Goal: Task Accomplishment & Management: Complete application form

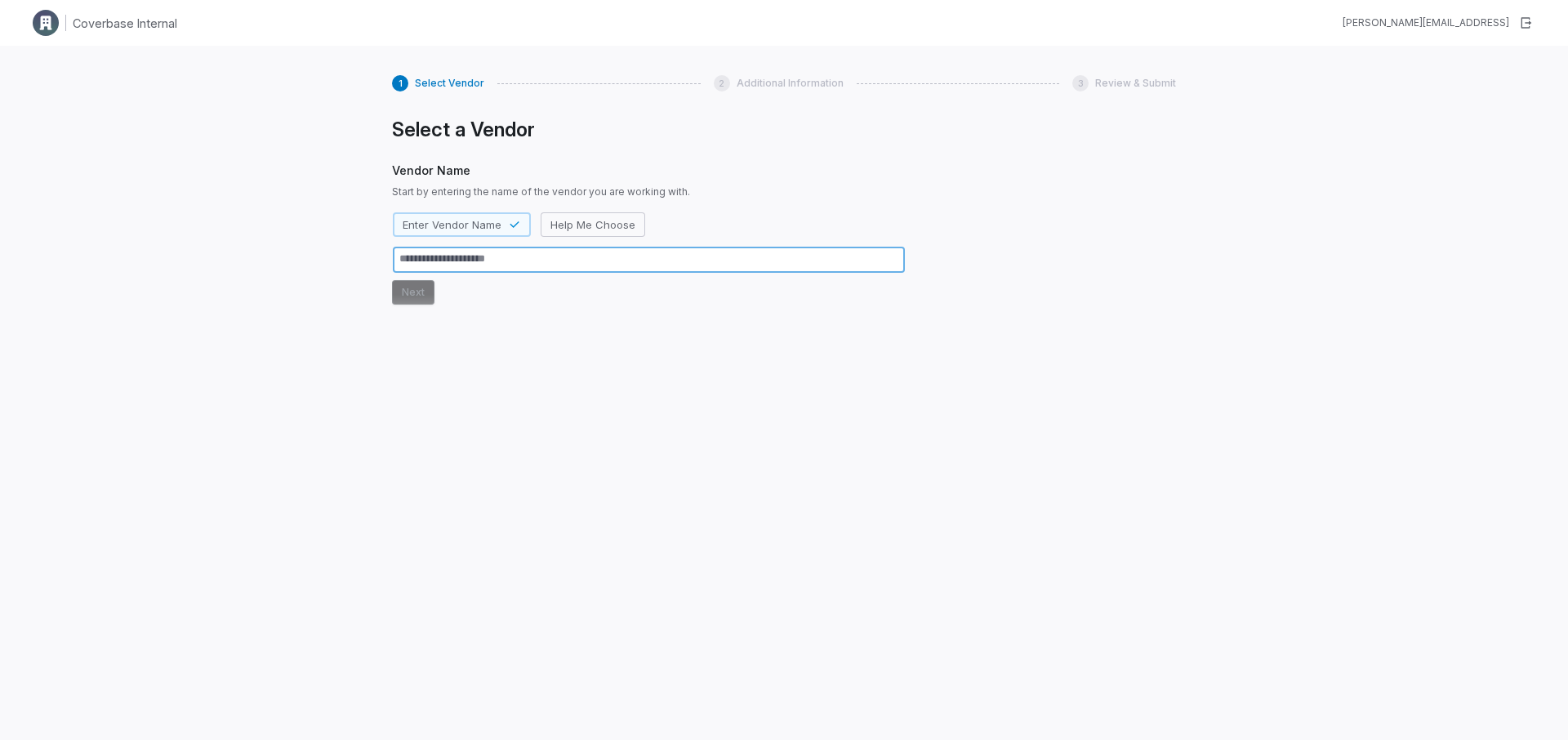
type textarea "*"
type textarea "**"
type textarea "*"
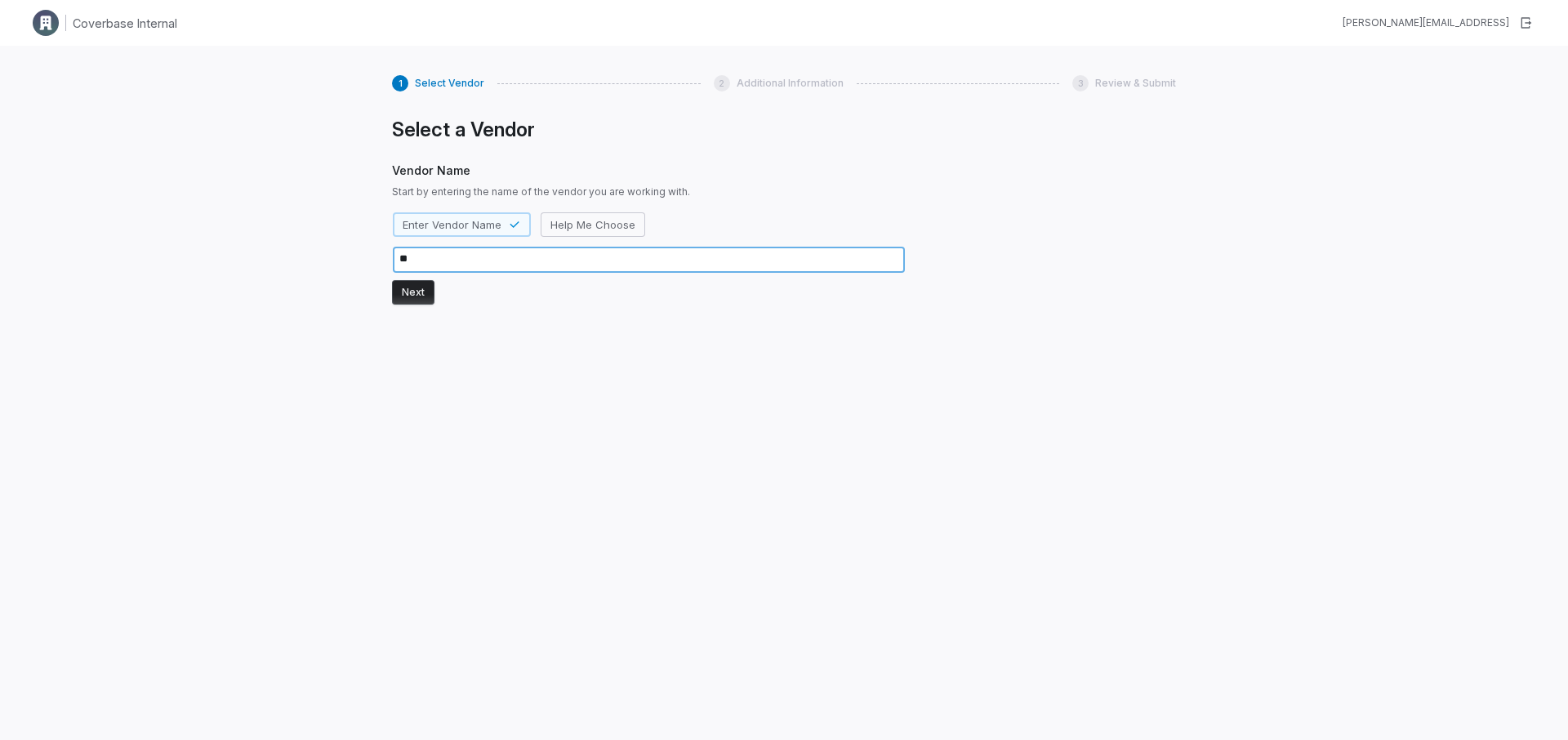
type textarea "***"
type textarea "*"
type textarea "****"
type textarea "*"
type textarea "*****"
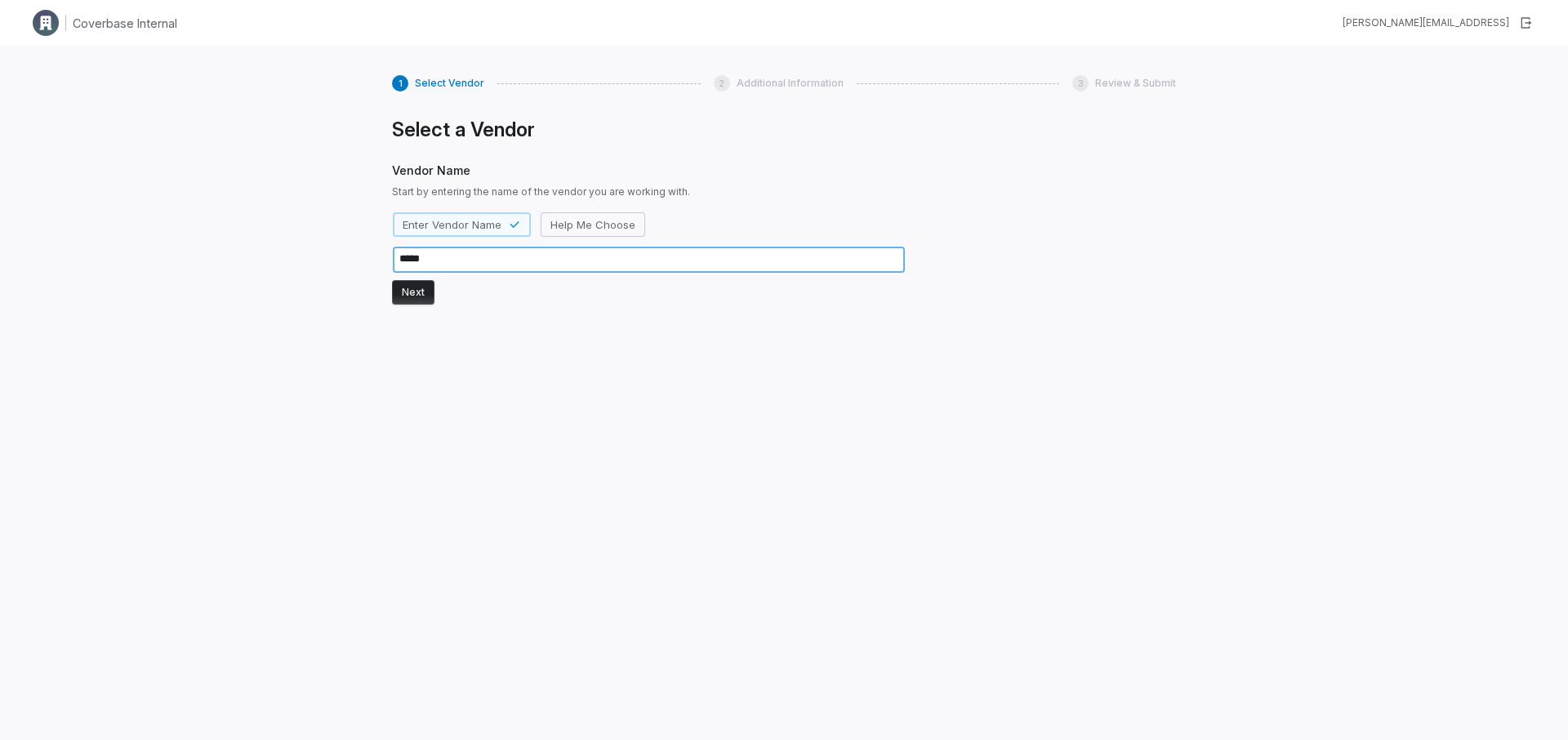
type textarea "*"
type textarea "******"
type textarea "*"
type textarea "*******"
click at [407, 290] on button "Next" at bounding box center [413, 292] width 42 height 25
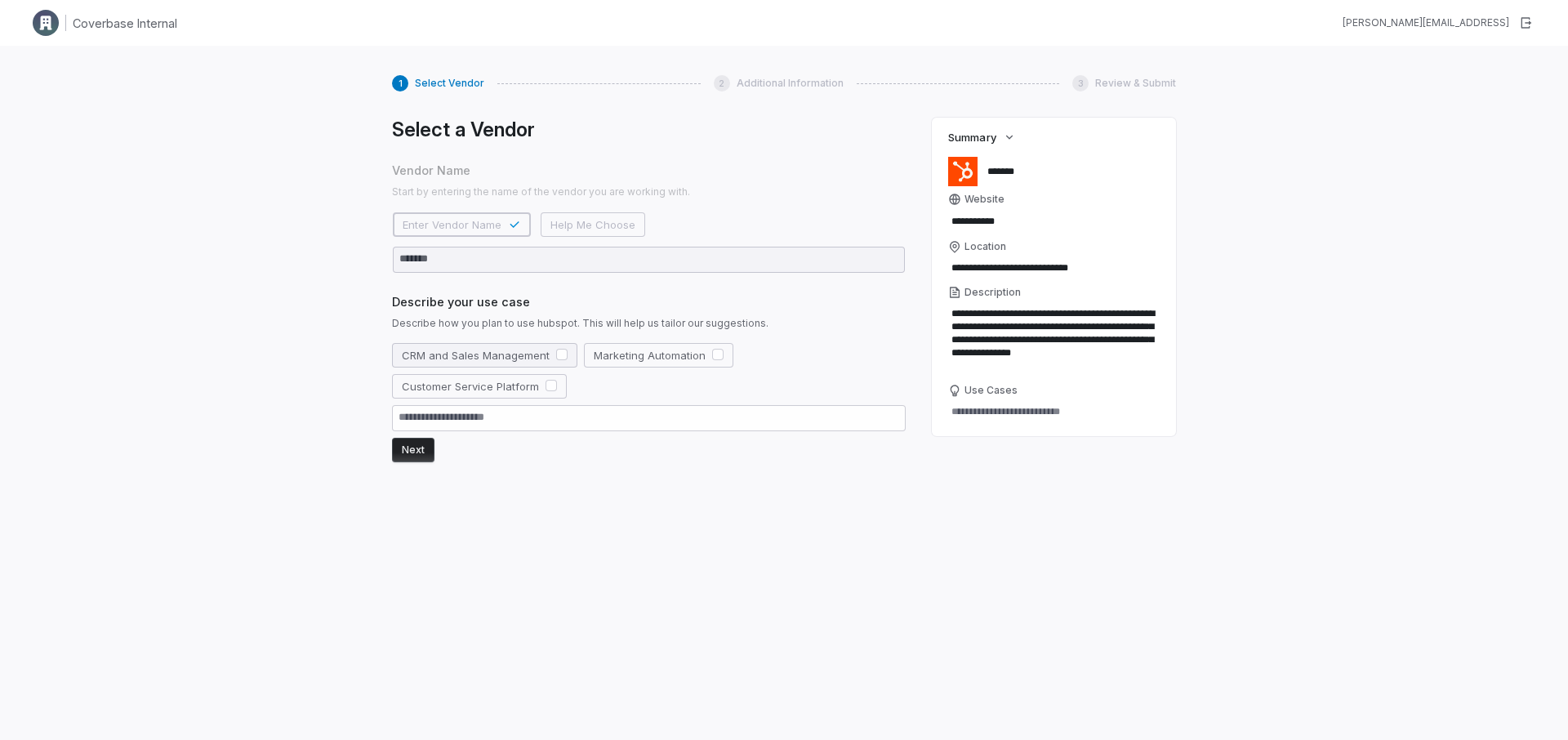
click at [556, 352] on button "button" at bounding box center [562, 354] width 11 height 11
click at [712, 354] on button "button" at bounding box center [717, 354] width 11 height 11
click at [400, 452] on button "Next" at bounding box center [413, 450] width 42 height 25
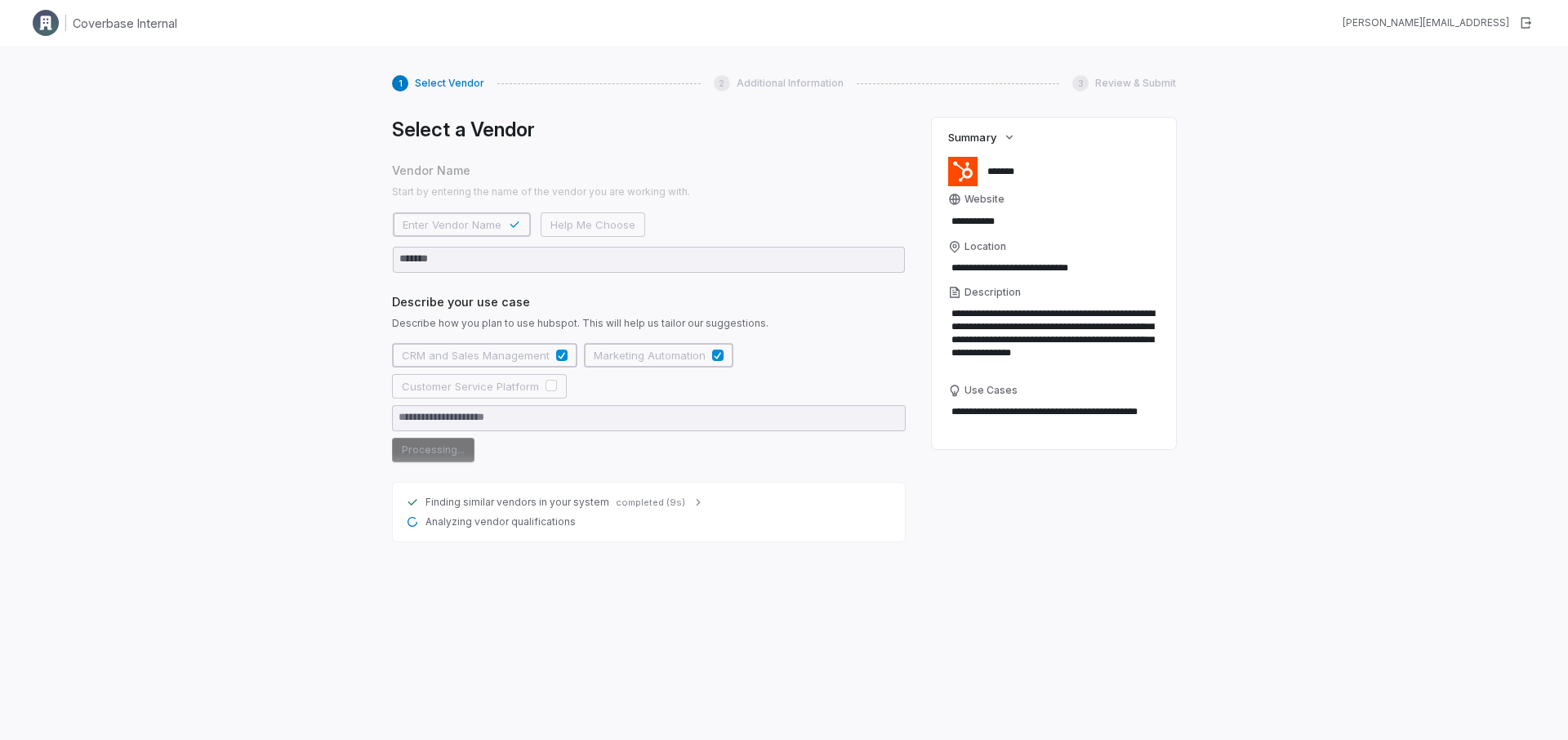
type textarea "*"
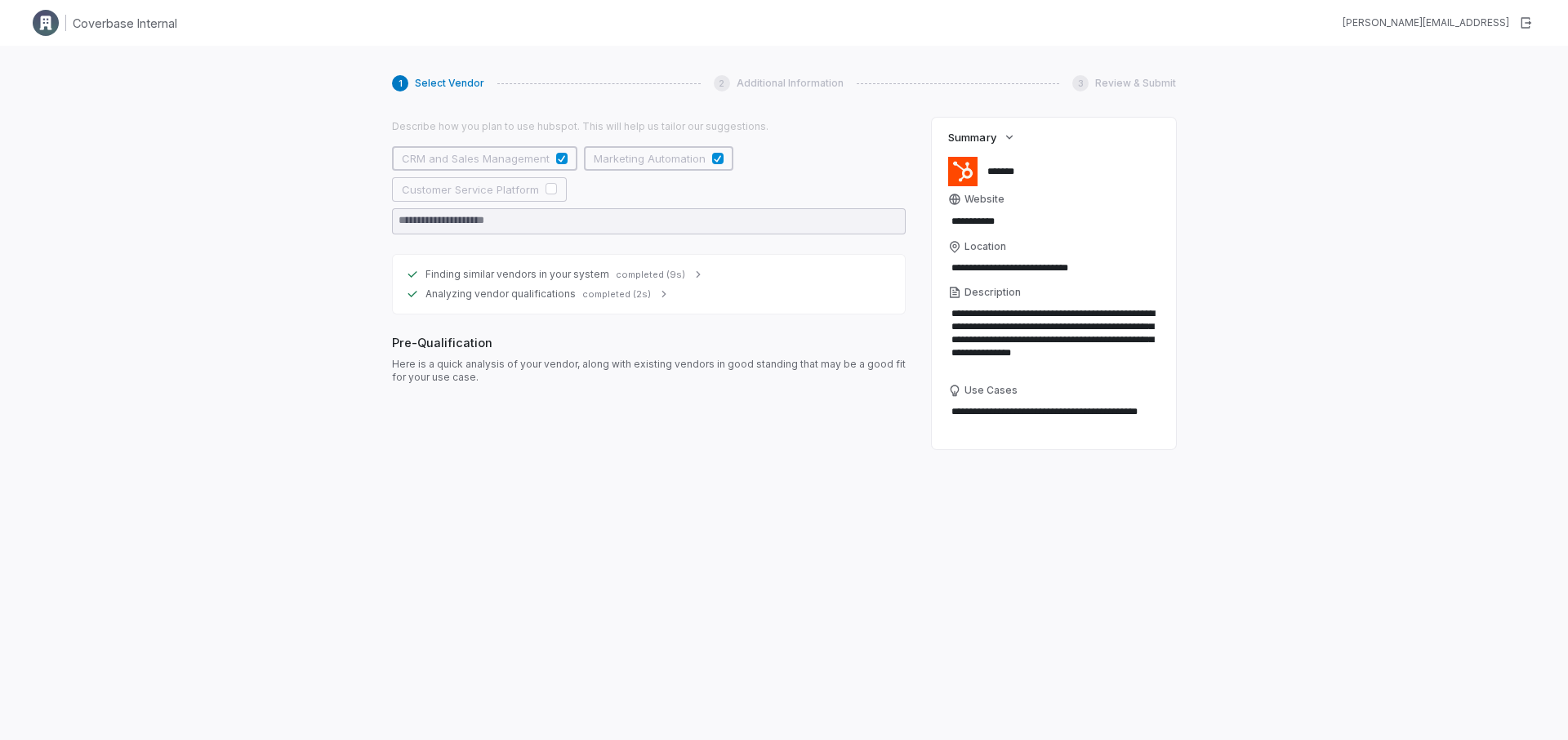
scroll to position [196, 0]
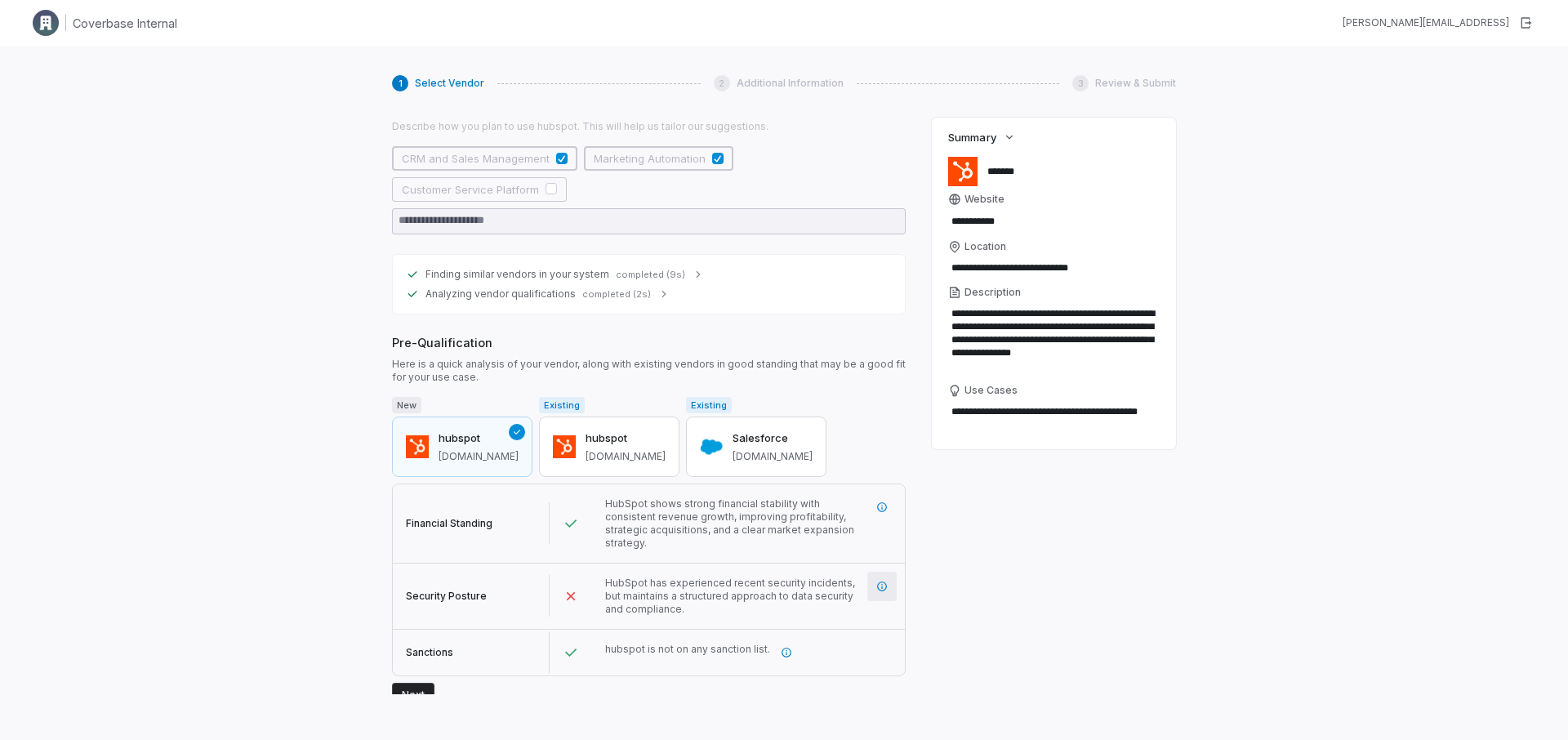
click at [887, 579] on button "button" at bounding box center [882, 587] width 29 height 29
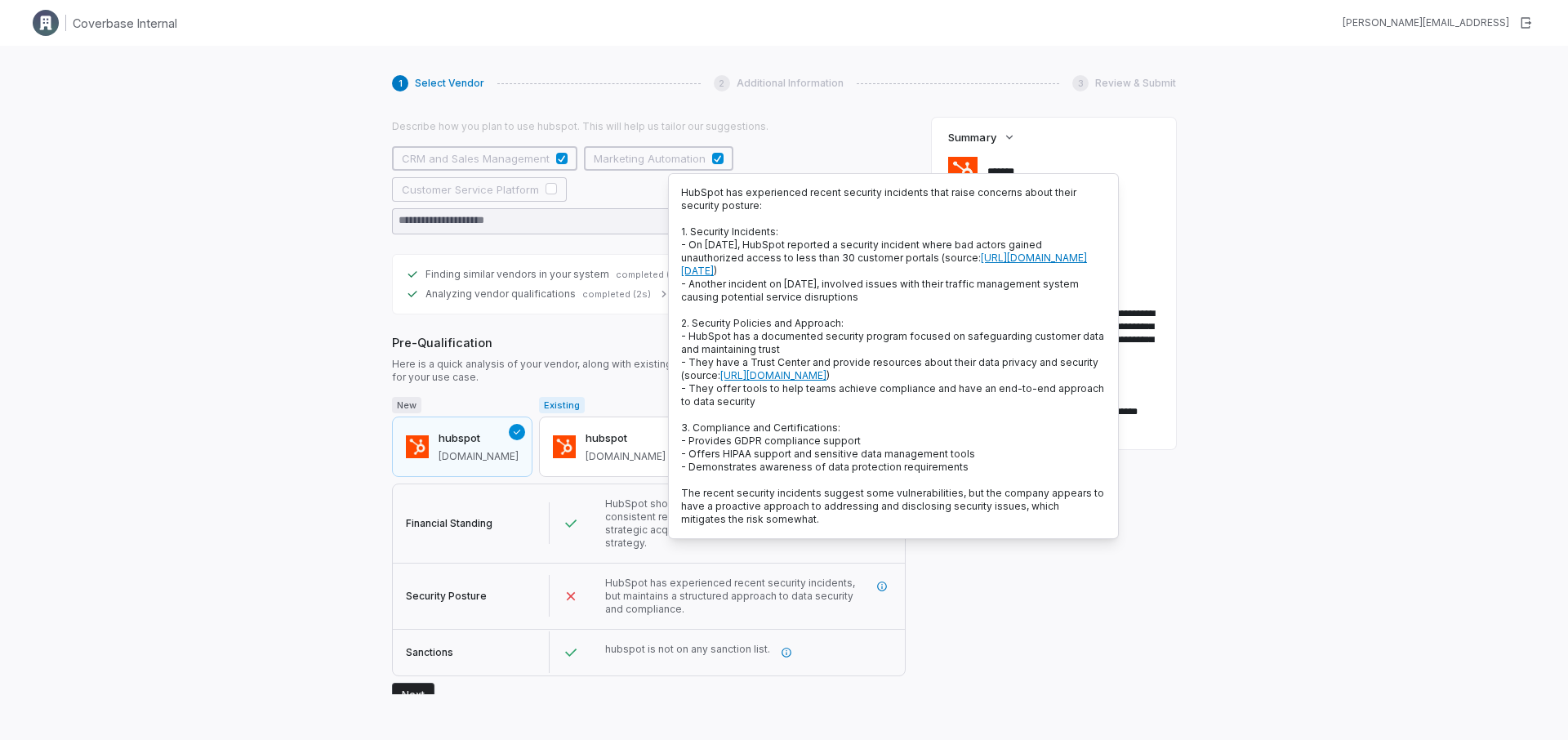
click at [350, 545] on div "1 Select Vendor 2 Additional Information 3 Review & Submit Select a Vendor Vend…" at bounding box center [784, 416] width 1568 height 740
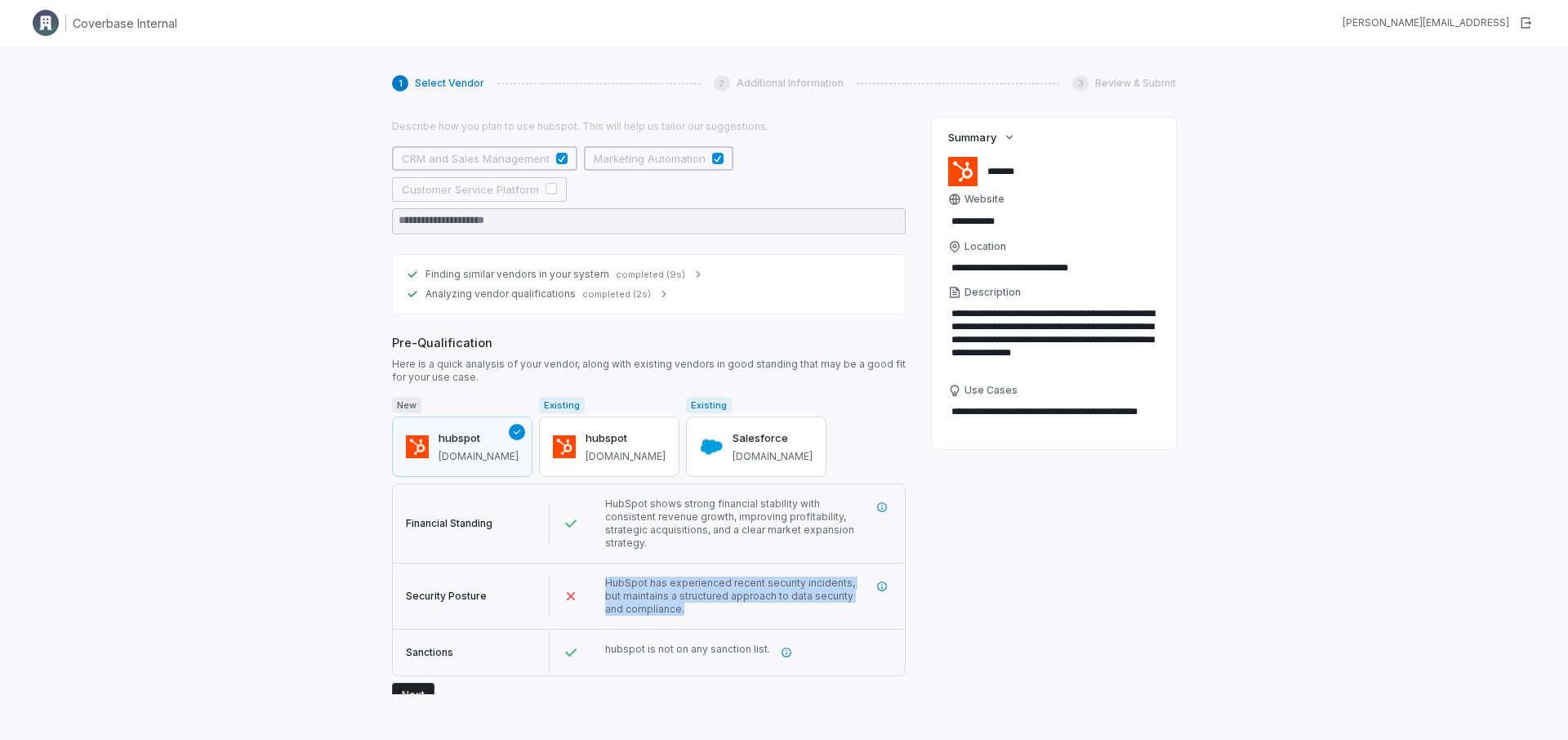
drag, startPoint x: 664, startPoint y: 600, endPoint x: 593, endPoint y: 563, distance: 80.1
click at [593, 564] on div "HubSpot has experienced recent security incidents, but maintains a structured a…" at bounding box center [749, 596] width 314 height 65
click at [881, 581] on icon "More information" at bounding box center [882, 587] width 11 height 11
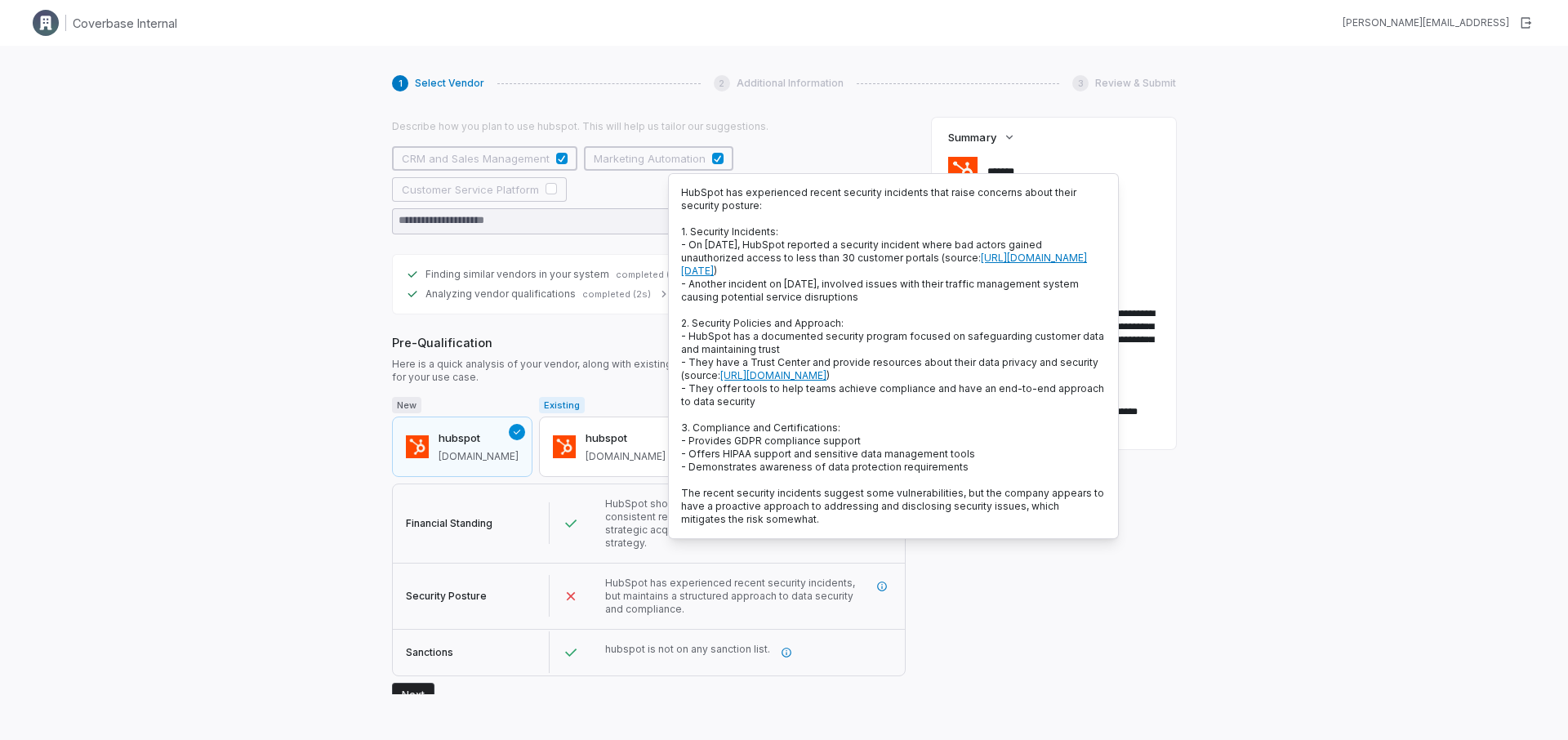
click at [316, 327] on div "1 Select Vendor 2 Additional Information 3 Review & Submit Select a Vendor Vend…" at bounding box center [784, 416] width 1568 height 740
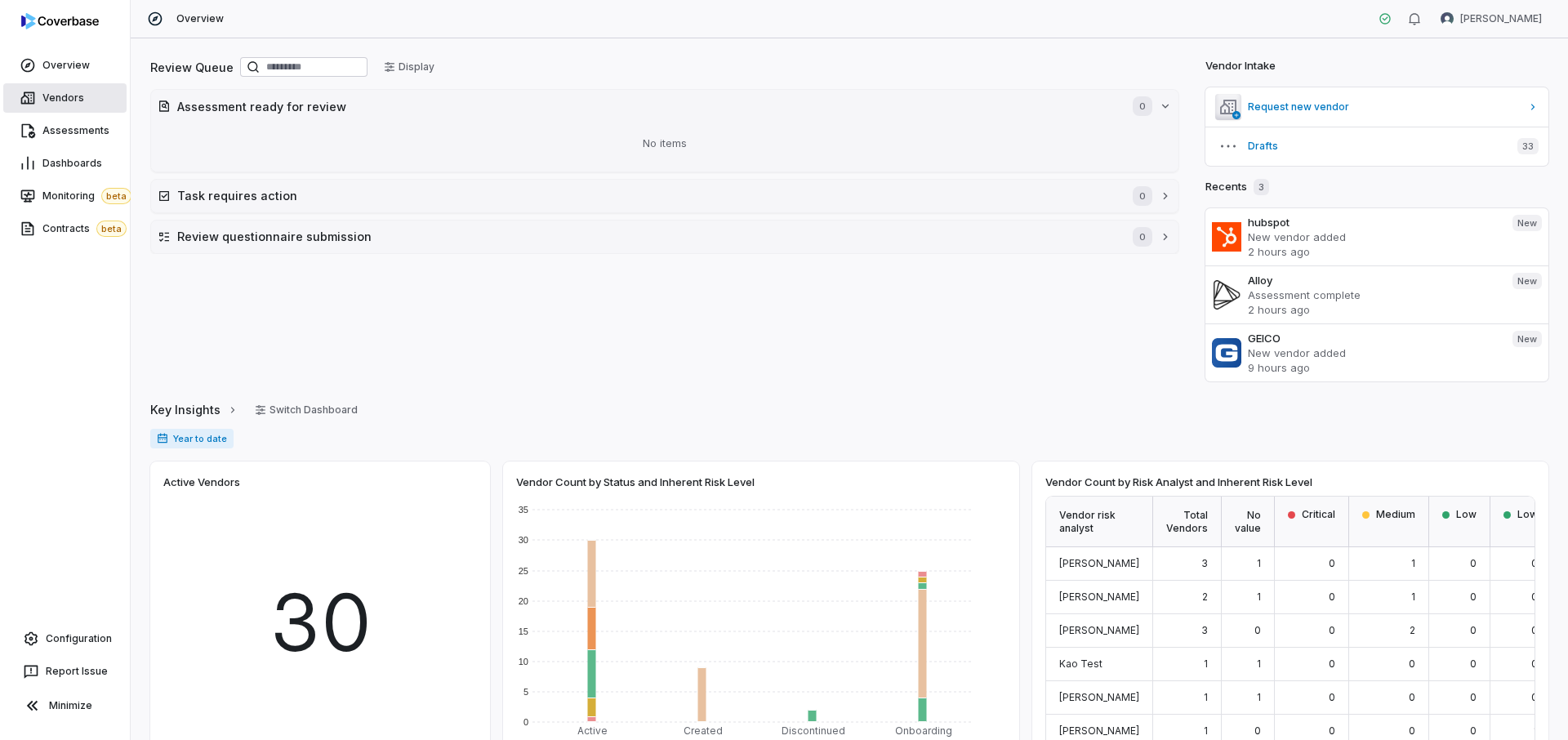
click at [67, 95] on span "Vendors" at bounding box center [62, 98] width 41 height 13
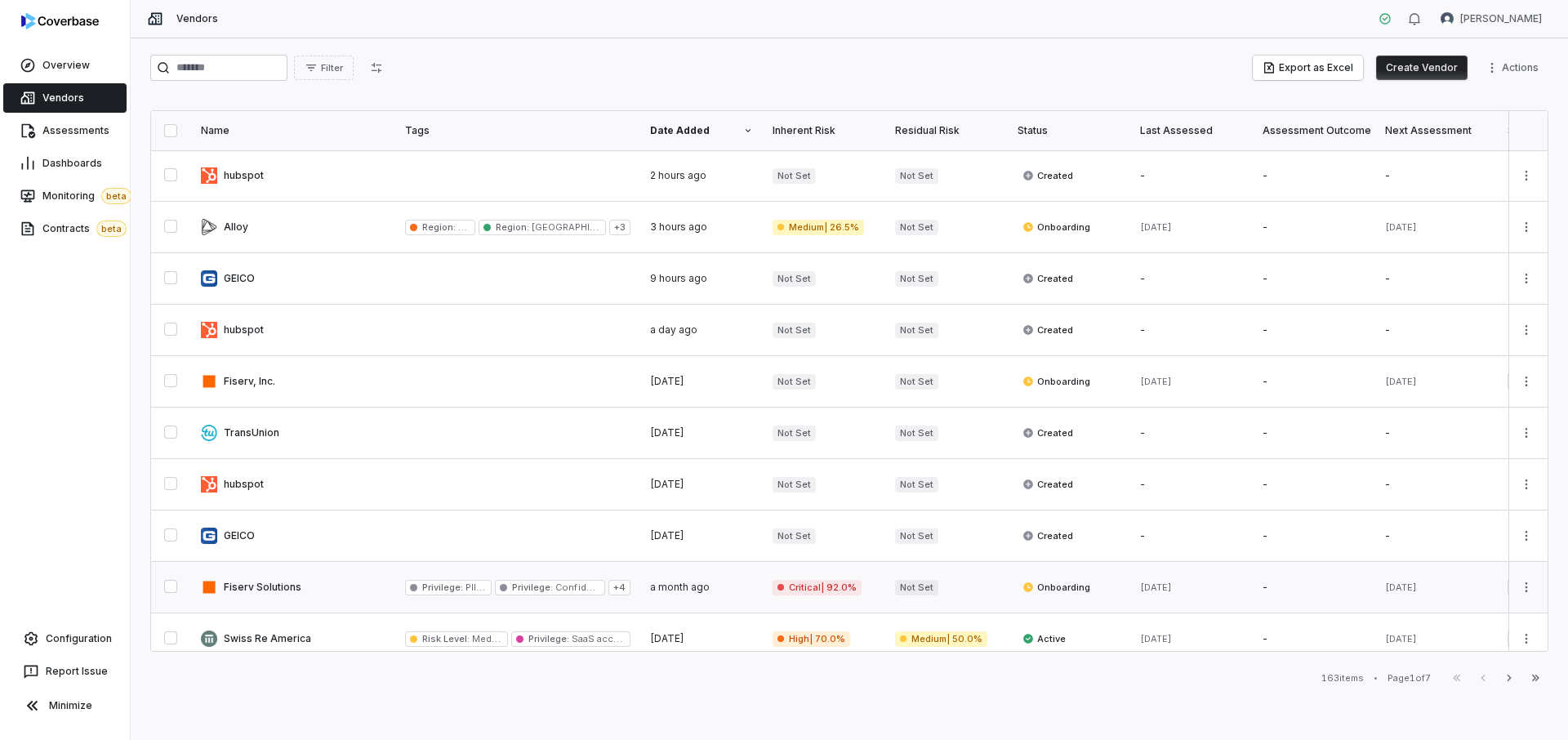
click at [290, 577] on link at bounding box center [293, 587] width 204 height 50
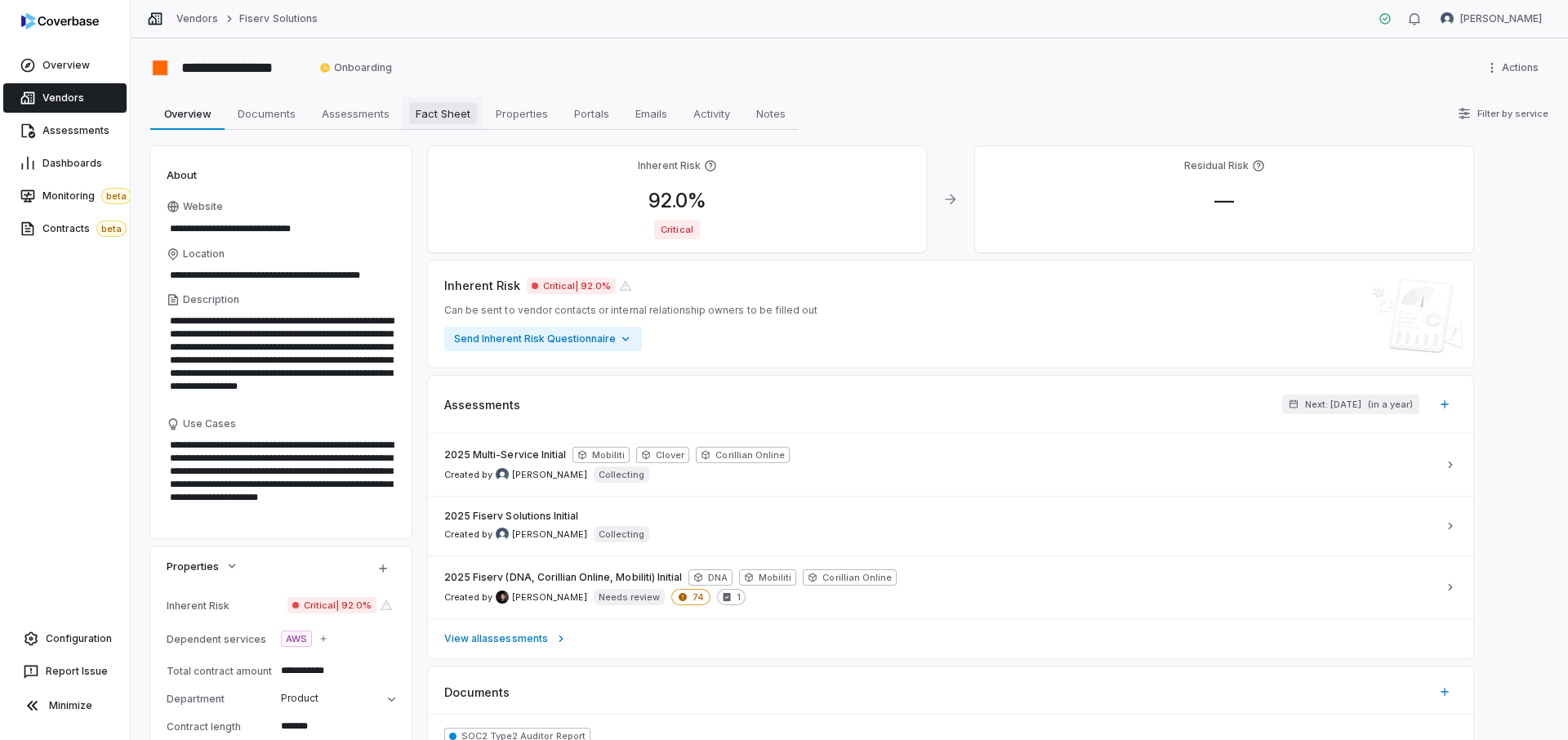
click at [431, 107] on span "Fact Sheet" at bounding box center [443, 113] width 68 height 21
type textarea "*"
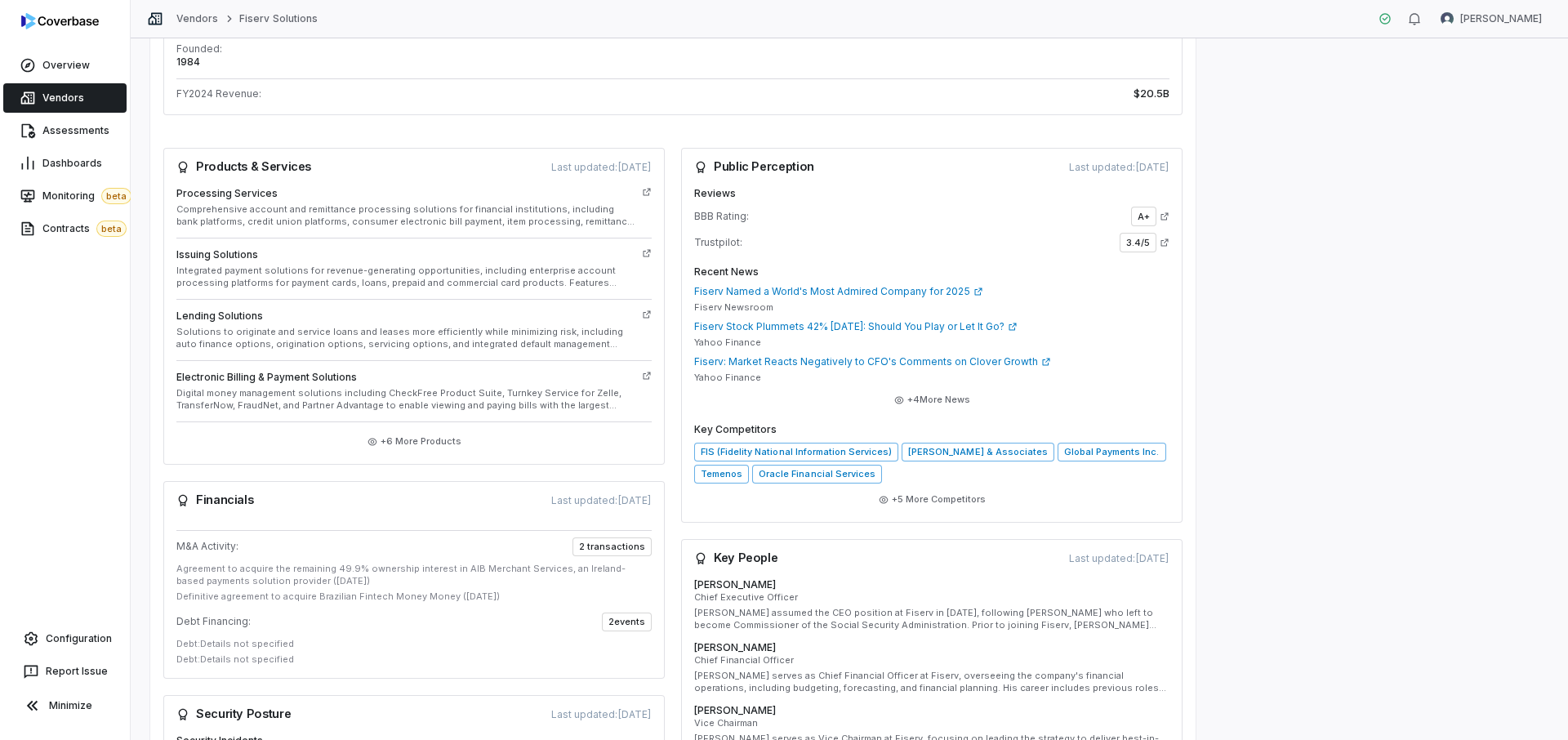
scroll to position [327, 0]
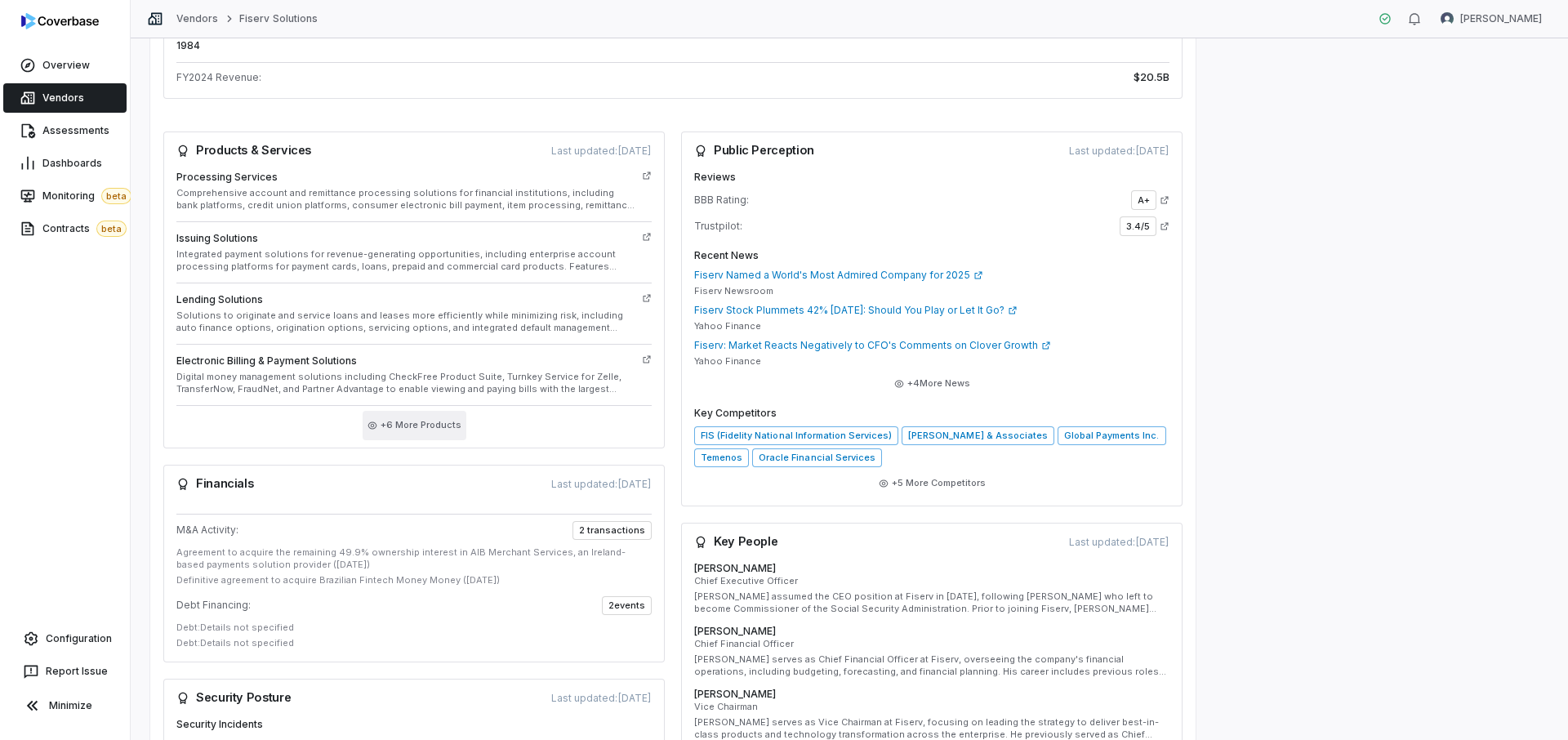
click at [409, 430] on button "+ 6 More Products" at bounding box center [414, 426] width 104 height 29
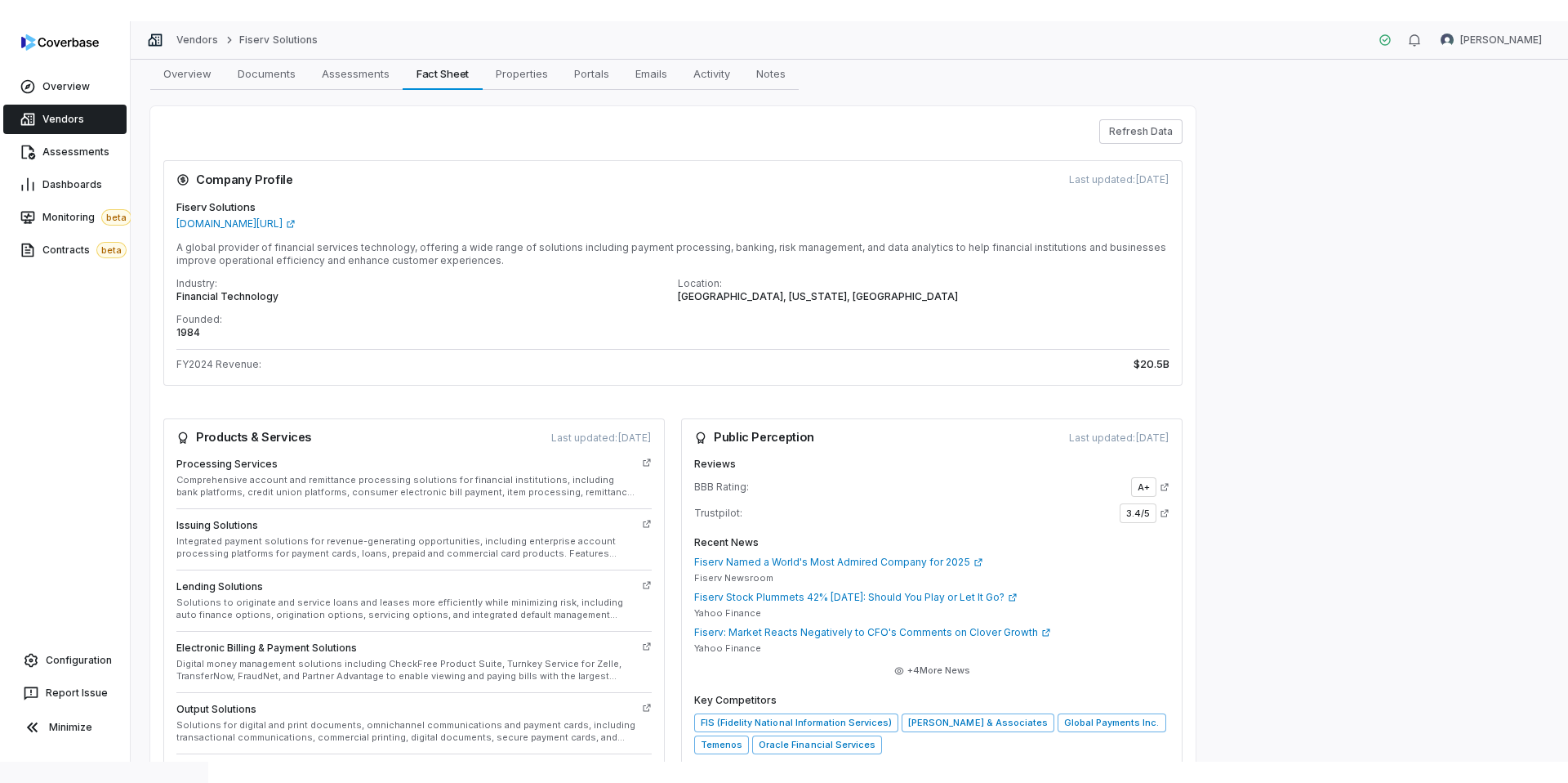
scroll to position [57, 0]
